Goal: Find contact information: Find contact information

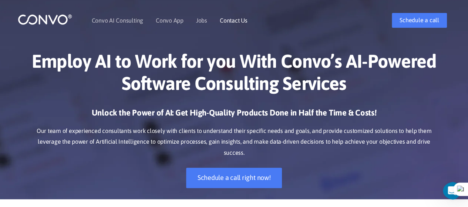
click at [221, 17] on link "Contact Us" at bounding box center [234, 20] width 28 height 6
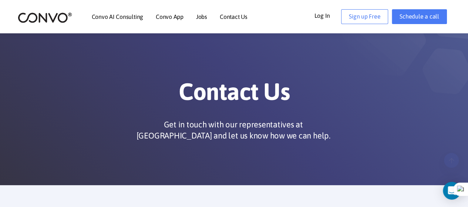
scroll to position [148, 0]
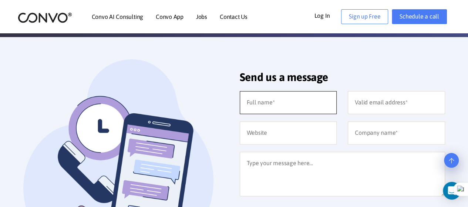
click at [299, 94] on input "text" at bounding box center [288, 102] width 97 height 23
type input "[PERSON_NAME]"
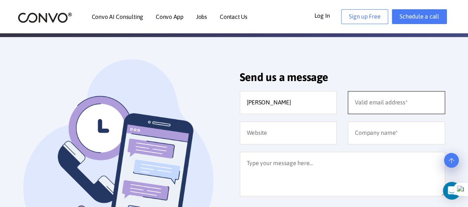
click at [365, 93] on input "email" at bounding box center [396, 102] width 97 height 23
type input "[PERSON_NAME][EMAIL_ADDRESS][DOMAIN_NAME]"
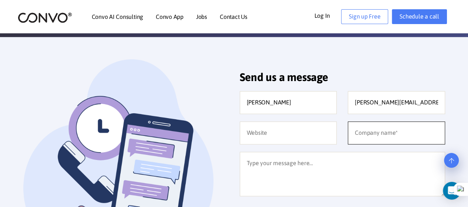
click at [372, 134] on input "text" at bounding box center [396, 132] width 97 height 23
